Goal: Task Accomplishment & Management: Manage account settings

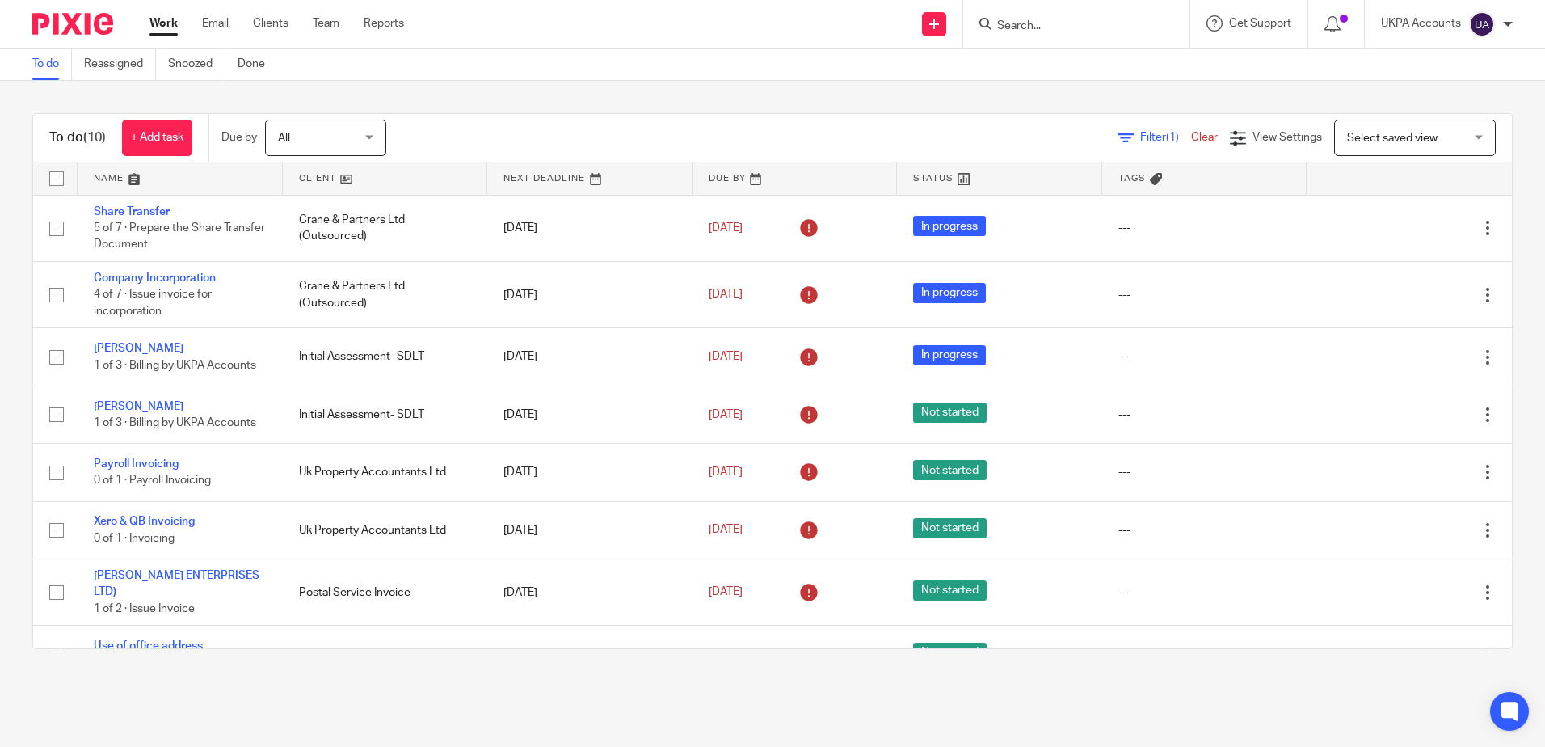
click at [1055, 23] on input "Search" at bounding box center [1068, 26] width 145 height 15
paste input "yanntm@gmail.com"
type input "yanntm@gmail.com"
click at [1092, 70] on link at bounding box center [1108, 69] width 233 height 37
click at [1157, 29] on button "reset" at bounding box center [1159, 22] width 16 height 16
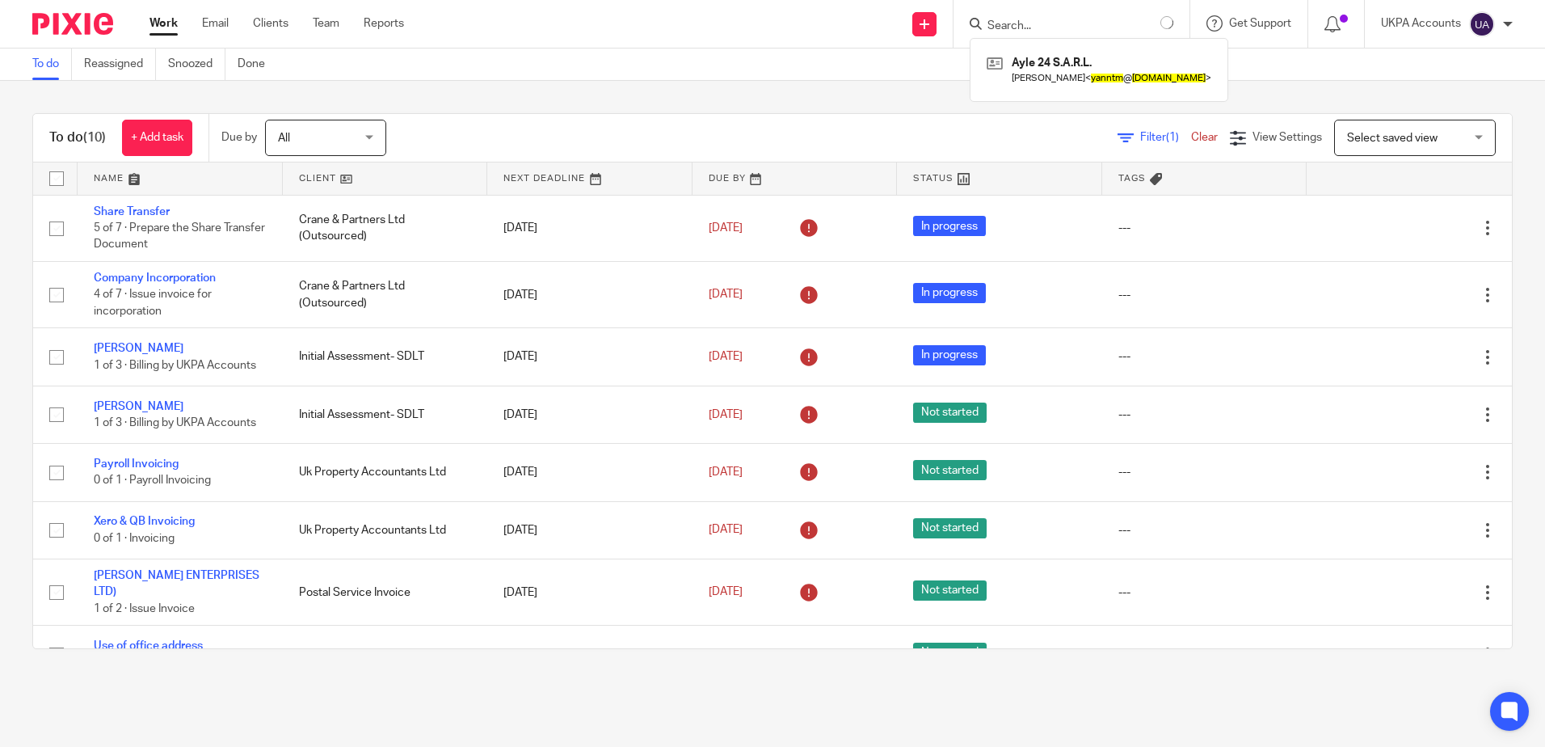
click at [675, 93] on div "To do (10) + Add task Due by All All Today Tomorrow This week Next week This mo…" at bounding box center [772, 381] width 1545 height 600
click at [521, 91] on div "To do (10) + Add task Due by All All Today Tomorrow This week Next week This mo…" at bounding box center [772, 381] width 1545 height 600
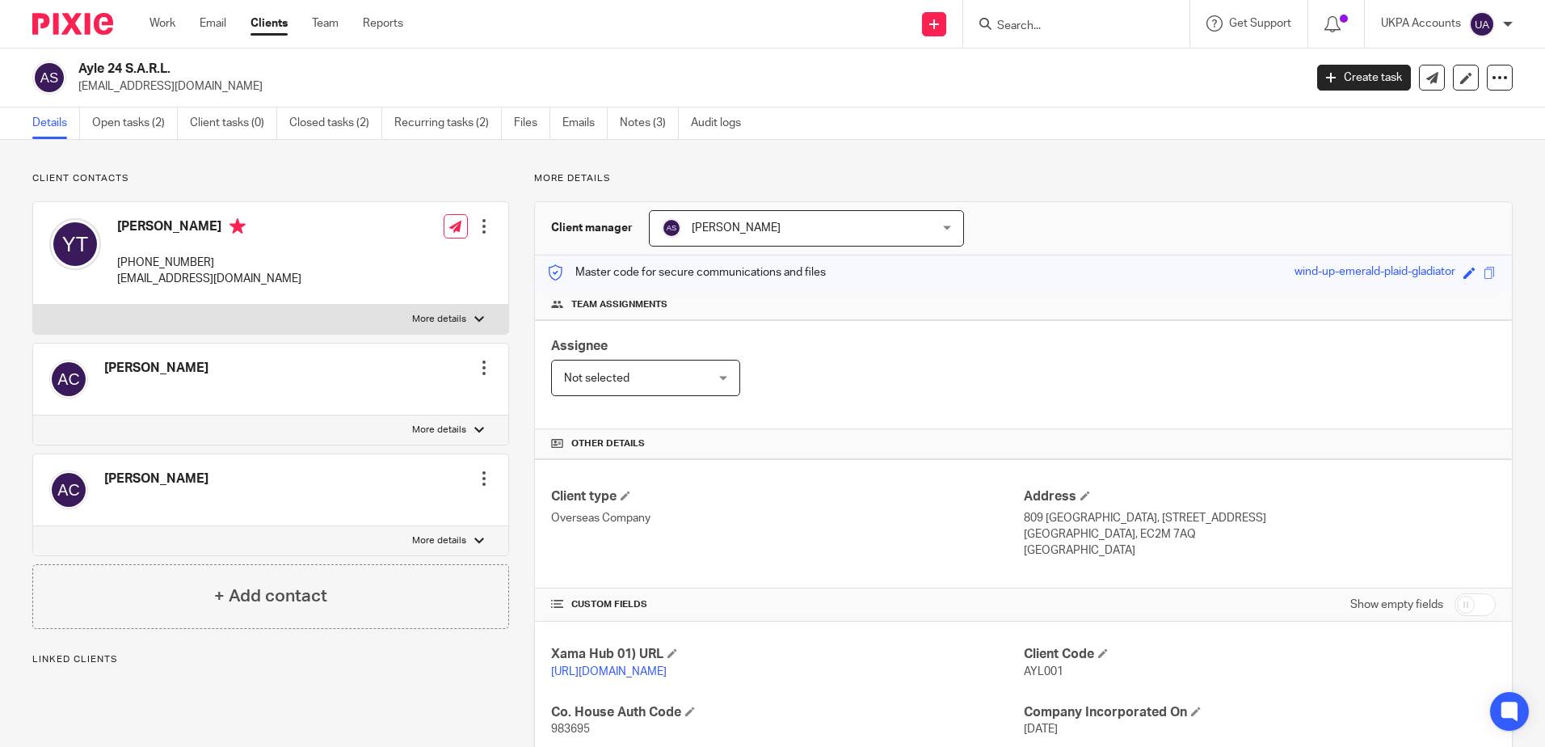
click at [340, 191] on div "Client contacts [PERSON_NAME] Edit contact Create client from contact Export da…" at bounding box center [270, 400] width 477 height 457
click at [161, 125] on link "Open tasks (2)" at bounding box center [135, 123] width 86 height 32
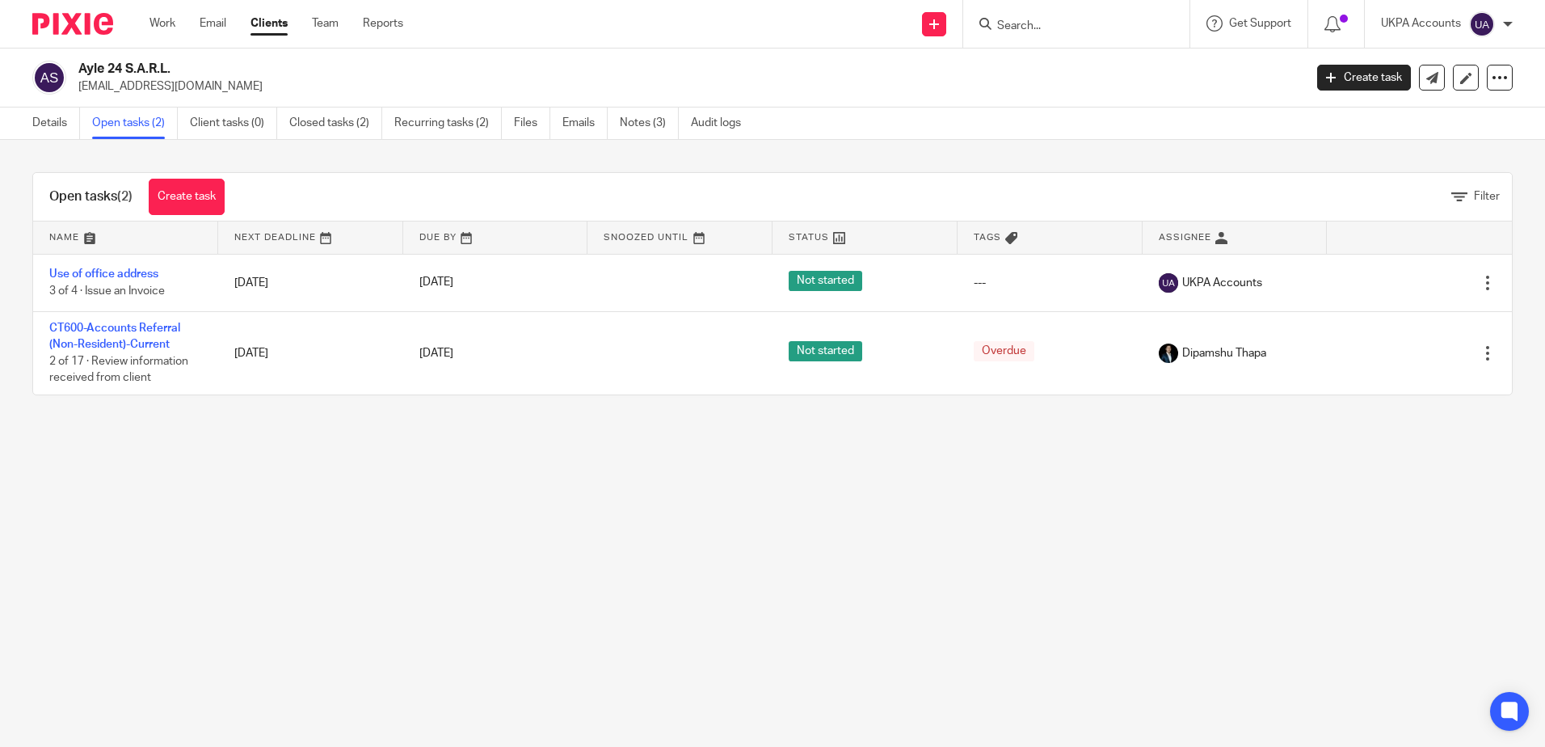
click at [819, 497] on main "Ayle 24 S.A.R.L. yanntm@gmail.com Create task Update from Companies House Expor…" at bounding box center [772, 373] width 1545 height 747
click at [927, 513] on main "Ayle 24 S.A.R.L. yanntm@gmail.com Create task Update from Companies House Expor…" at bounding box center [772, 373] width 1545 height 747
click at [572, 552] on main "Ayle 24 S.A.R.L. yanntm@gmail.com Create task Update from Companies House Expor…" at bounding box center [772, 373] width 1545 height 747
click at [332, 121] on link "Closed tasks (2)" at bounding box center [335, 123] width 93 height 32
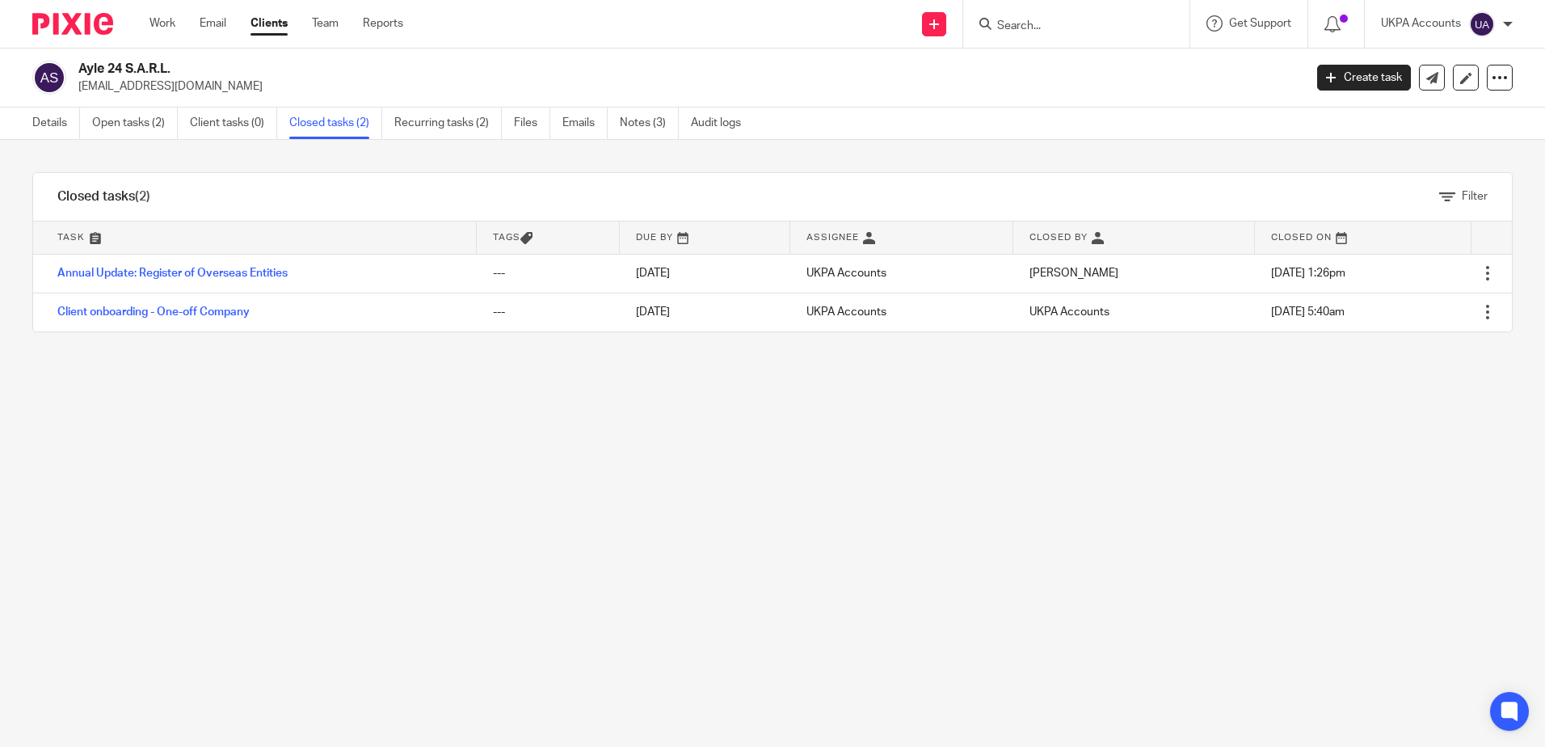
click at [799, 613] on div "Filter tasks Only show tasks matching all of these conditions 1 Task name Is Is…" at bounding box center [772, 443] width 1545 height 607
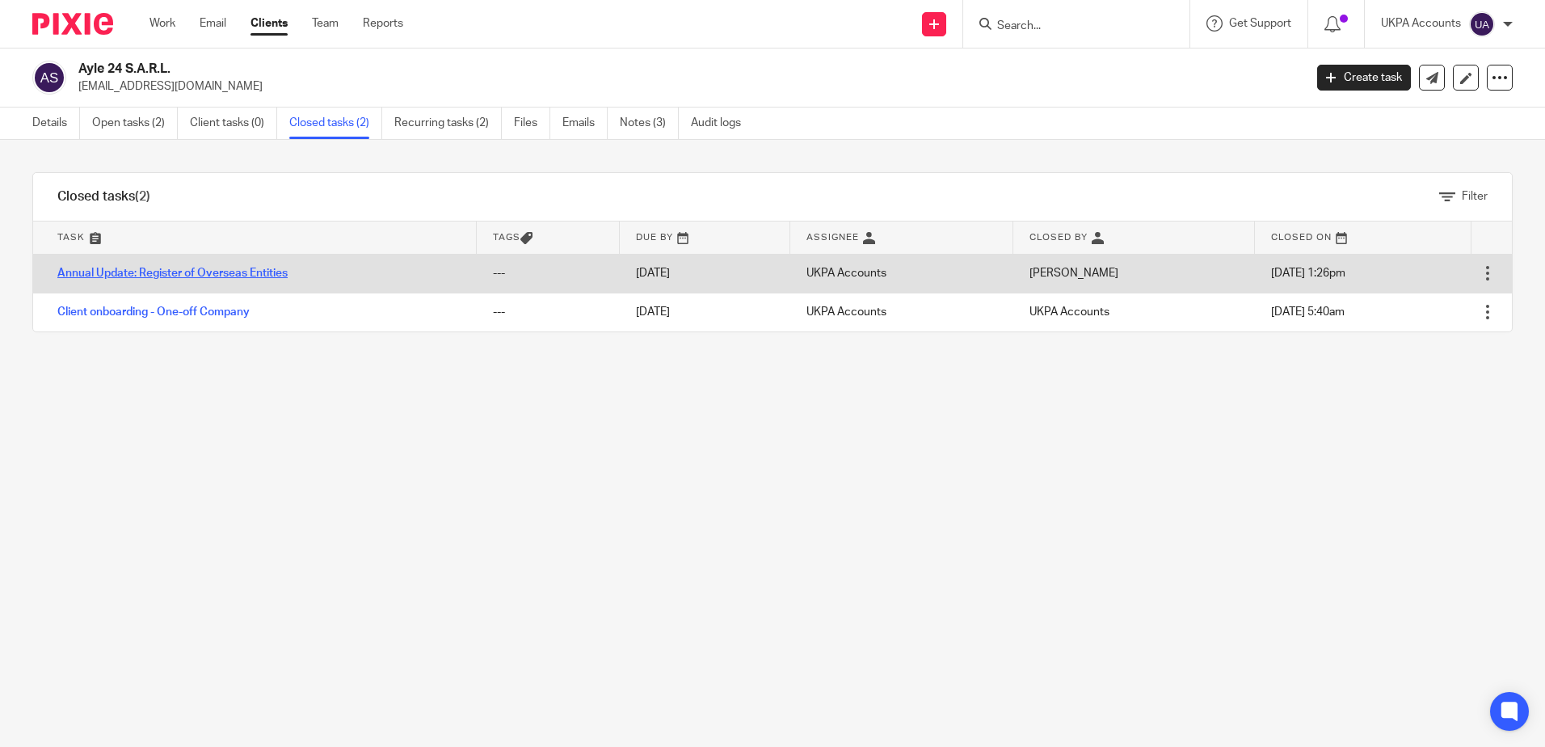
click at [257, 276] on link "Annual Update: Register of Overseas Entities" at bounding box center [172, 272] width 230 height 11
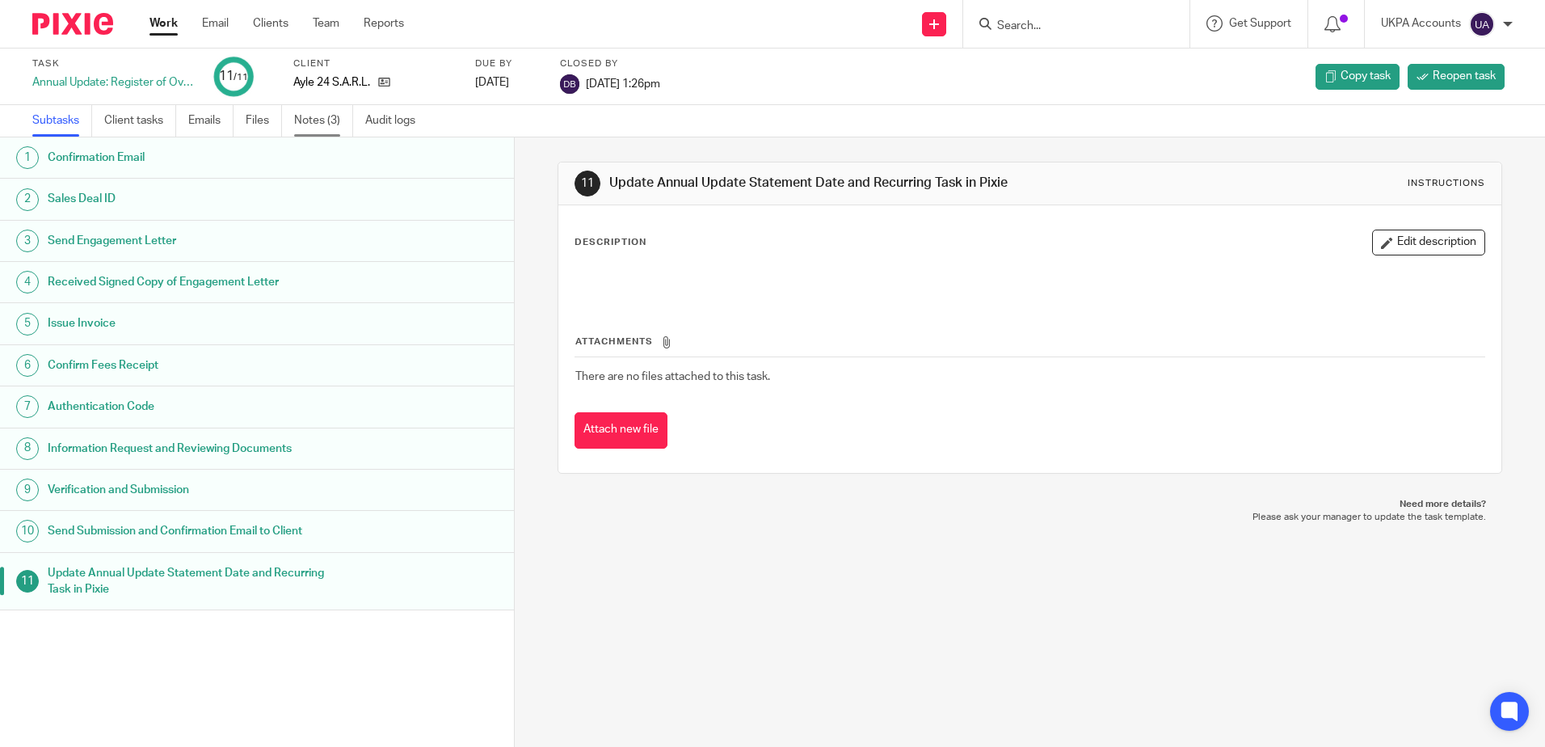
click at [338, 119] on link "Notes (3)" at bounding box center [323, 121] width 59 height 32
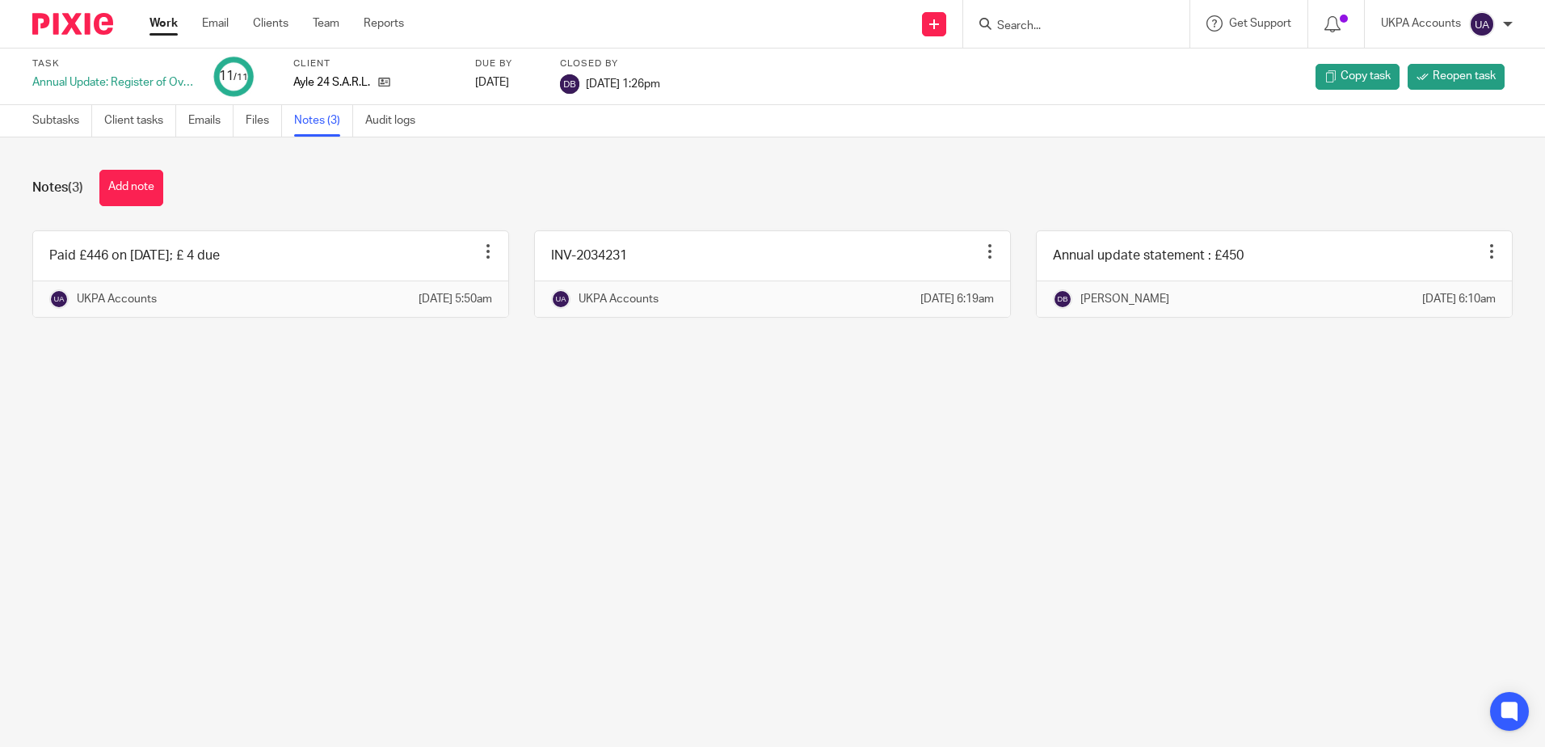
click at [705, 558] on main "Task Annual Update: Register of Overseas Entities 11 /11 Client Ayle 24 S.A.R.L…" at bounding box center [772, 373] width 1545 height 747
click at [712, 553] on main "Task Annual Update: Register of Overseas Entities 11 /11 Client Ayle 24 S.A.R.L…" at bounding box center [772, 373] width 1545 height 747
drag, startPoint x: 376, startPoint y: 119, endPoint x: 474, endPoint y: 170, distance: 110.2
click at [376, 119] on link "Audit logs" at bounding box center [396, 121] width 62 height 32
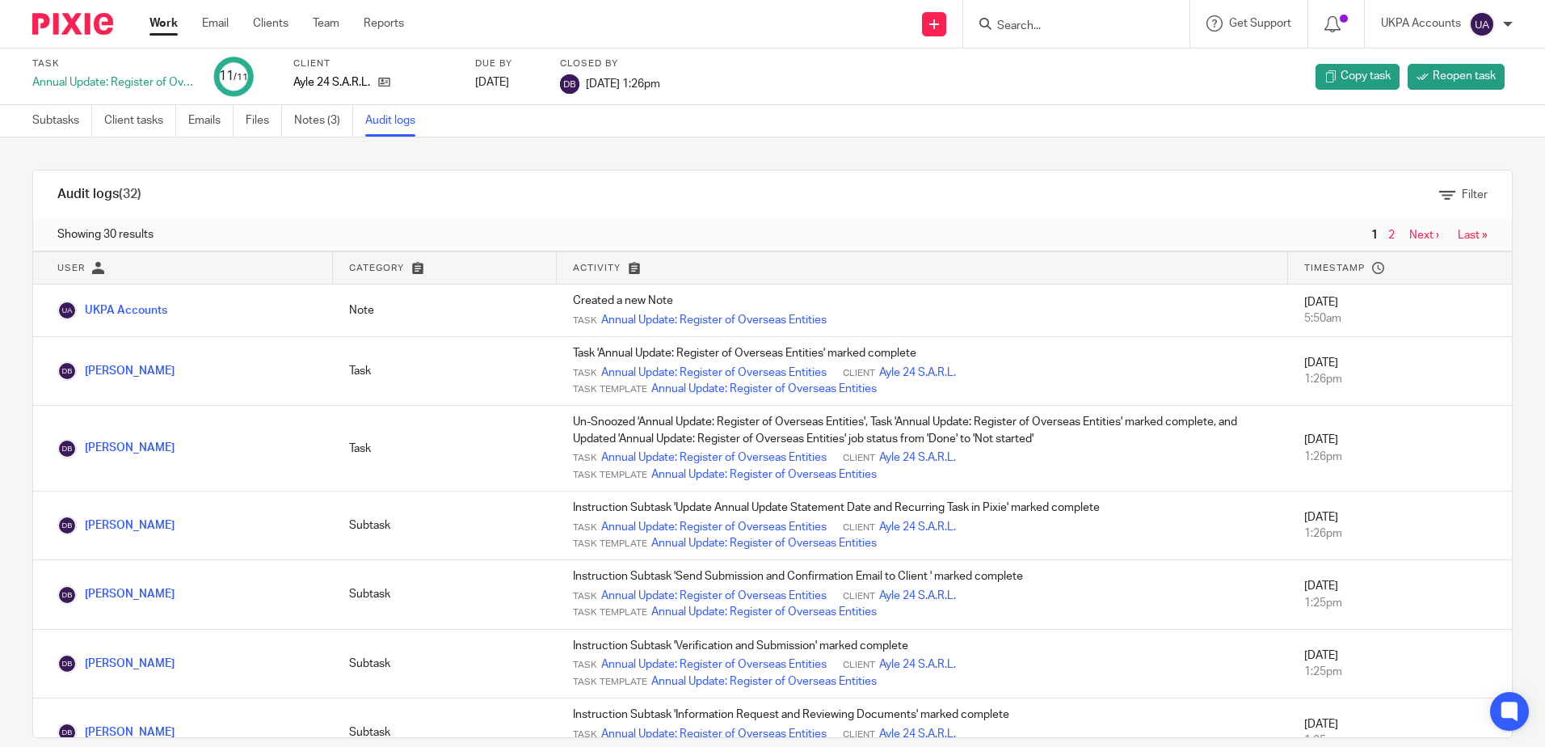
click at [649, 154] on div "Audit logs (32) Filter Filter Audit Logs Only show logs matching all of these c…" at bounding box center [772, 441] width 1545 height 609
click at [444, 163] on div "Audit logs (32) Filter Filter Audit Logs Only show logs matching all of these c…" at bounding box center [772, 441] width 1545 height 609
drag, startPoint x: 72, startPoint y: 129, endPoint x: 268, endPoint y: 149, distance: 197.3
click at [72, 129] on link "Subtasks" at bounding box center [62, 121] width 60 height 32
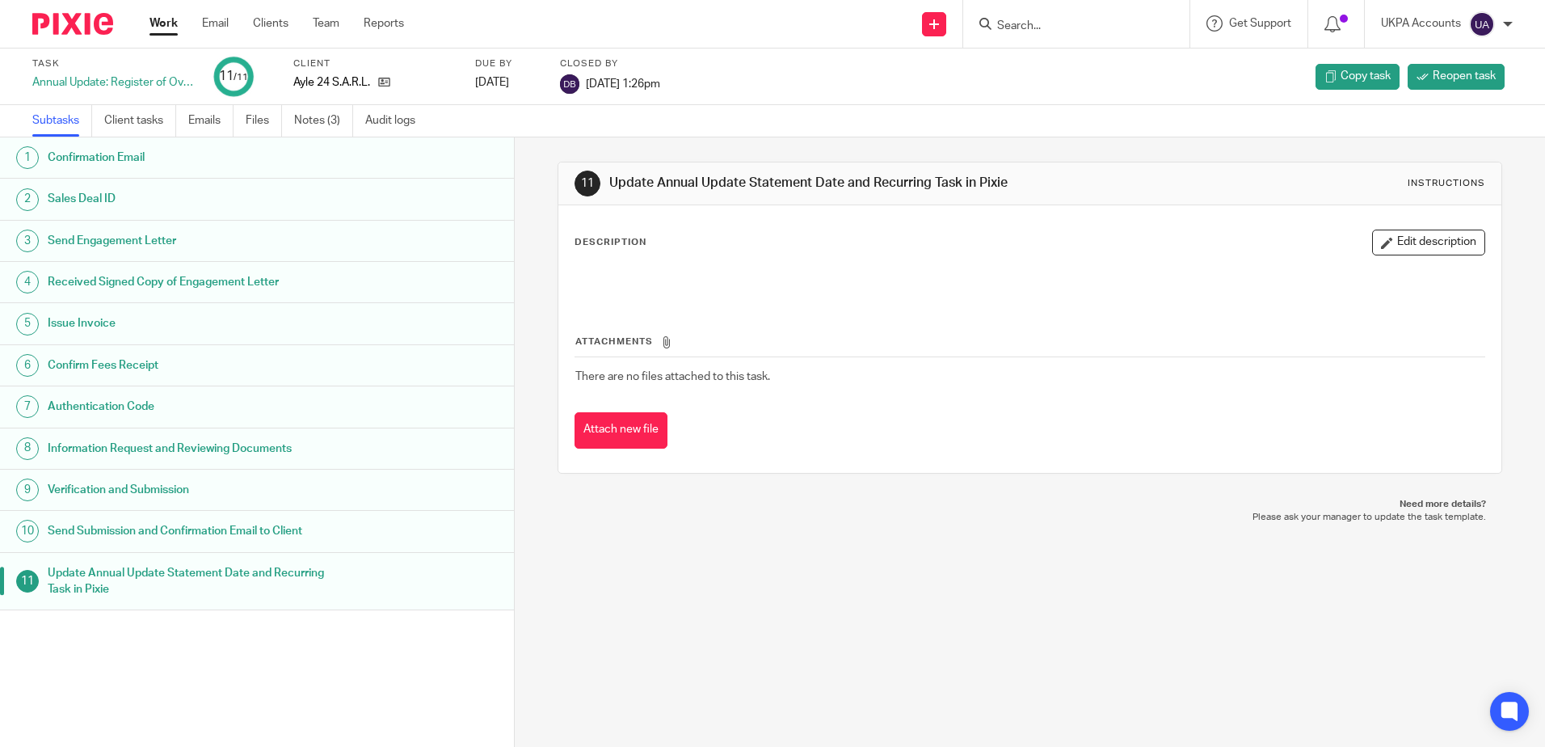
drag, startPoint x: 713, startPoint y: 549, endPoint x: 667, endPoint y: 517, distance: 56.3
click at [713, 549] on div "11 Update Annual Update Statement Date and Recurring Task in Pixie Instructions…" at bounding box center [1030, 441] width 1030 height 609
